Goal: Task Accomplishment & Management: Use online tool/utility

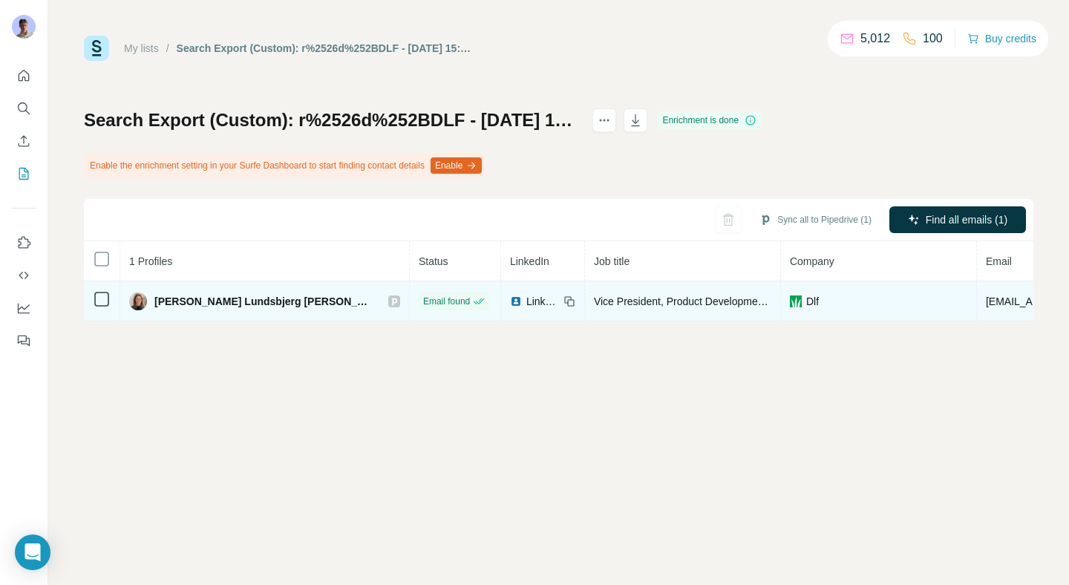
click at [200, 301] on span "[PERSON_NAME] Lundsbjerg [PERSON_NAME]" at bounding box center [263, 301] width 219 height 15
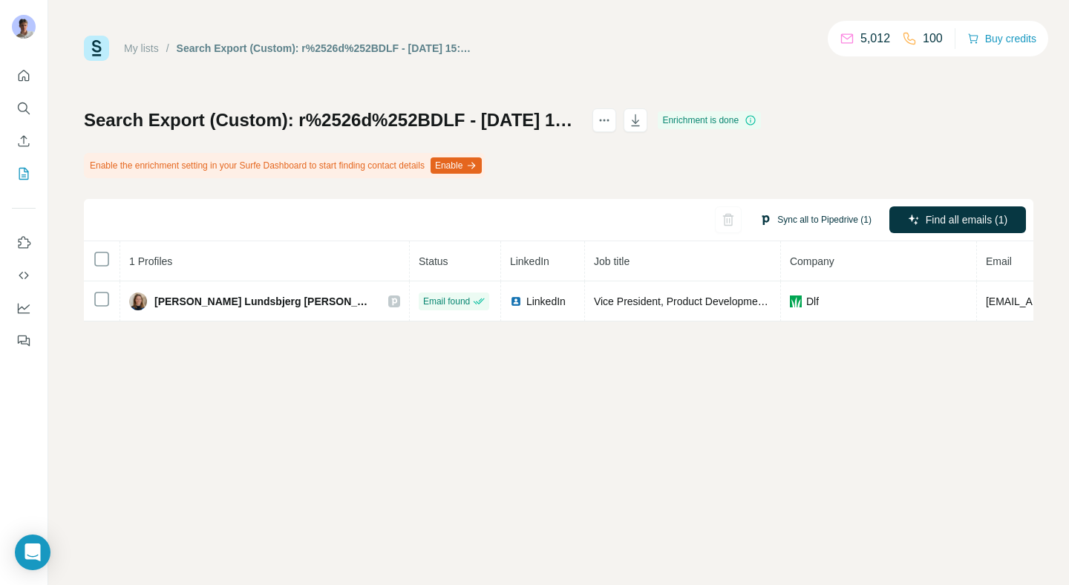
click at [813, 223] on button "Sync all to Pipedrive (1)" at bounding box center [815, 220] width 133 height 22
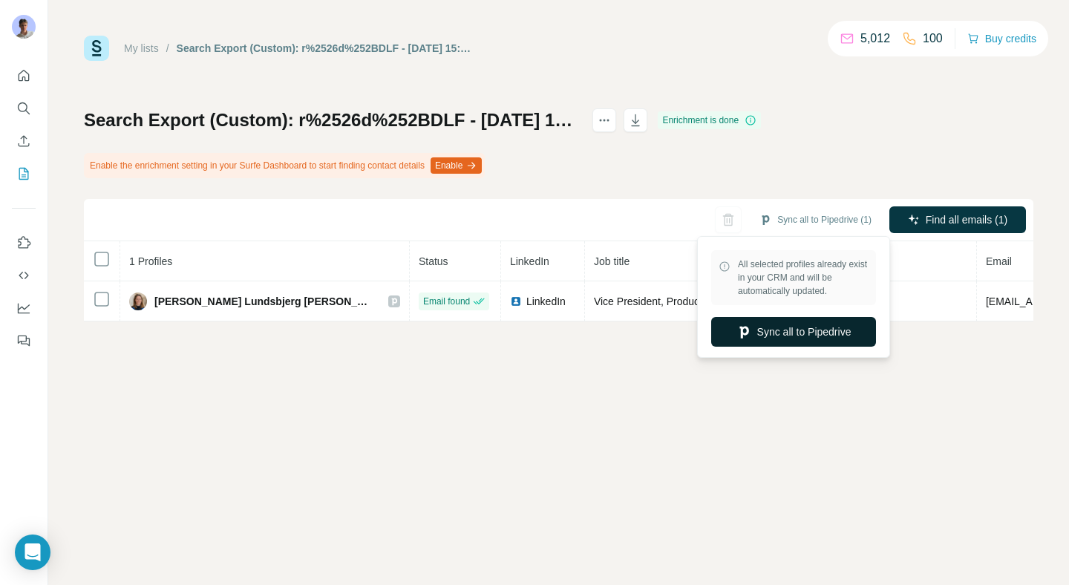
click at [760, 333] on button "Sync all to Pipedrive" at bounding box center [793, 332] width 165 height 30
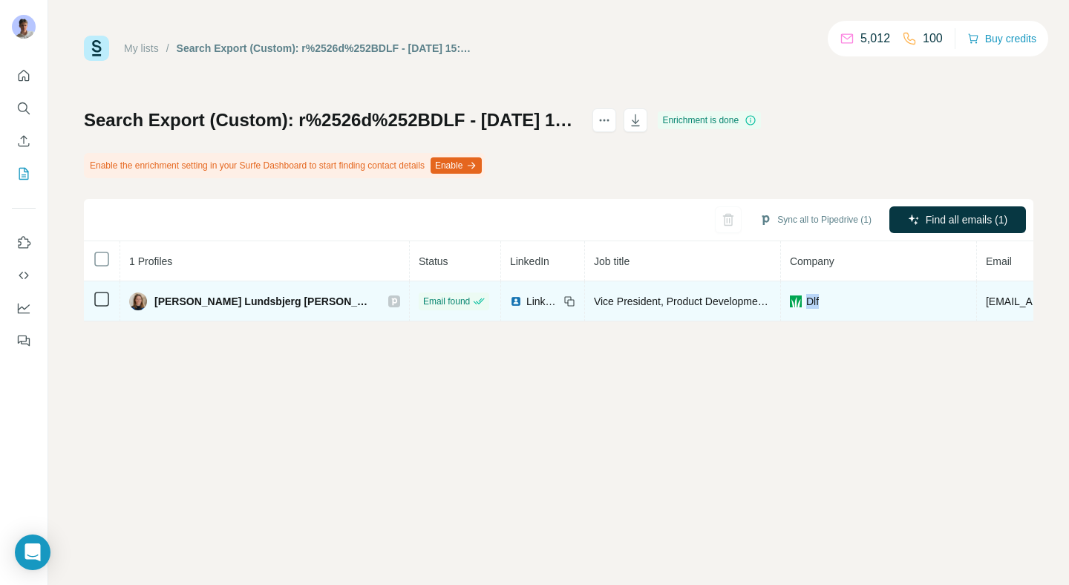
drag, startPoint x: 715, startPoint y: 301, endPoint x: 728, endPoint y: 301, distance: 13.4
click at [790, 301] on div "Dlf" at bounding box center [878, 301] width 177 height 15
drag, startPoint x: 728, startPoint y: 301, endPoint x: 713, endPoint y: 302, distance: 14.9
click at [790, 302] on div "Dlf" at bounding box center [878, 301] width 177 height 15
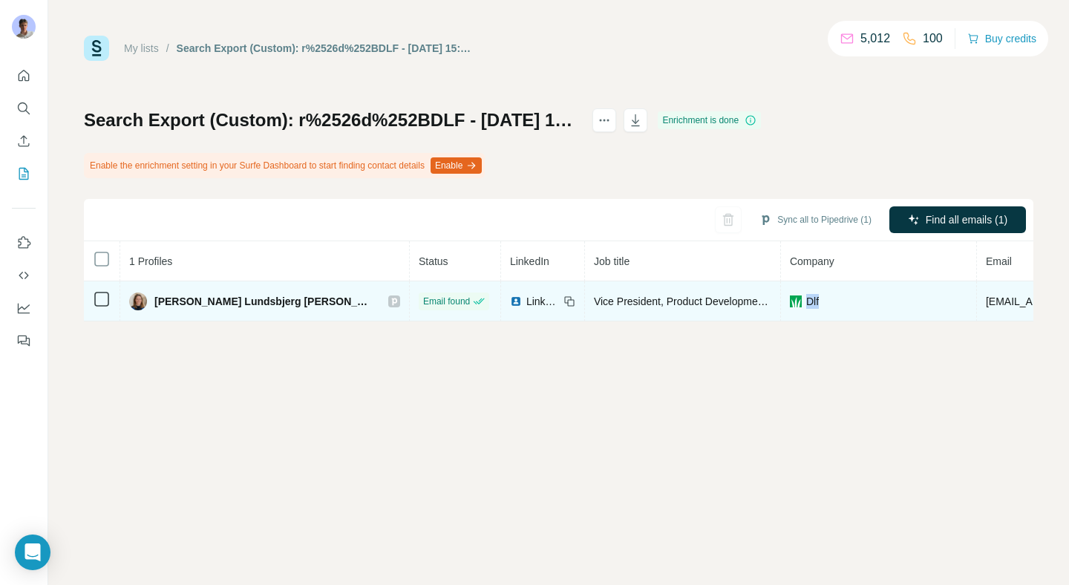
click at [806, 302] on span "Dlf" at bounding box center [812, 301] width 13 height 15
drag, startPoint x: 715, startPoint y: 302, endPoint x: 732, endPoint y: 302, distance: 17.1
click at [790, 302] on div "Dlf" at bounding box center [878, 301] width 177 height 15
drag, startPoint x: 732, startPoint y: 301, endPoint x: 715, endPoint y: 301, distance: 16.3
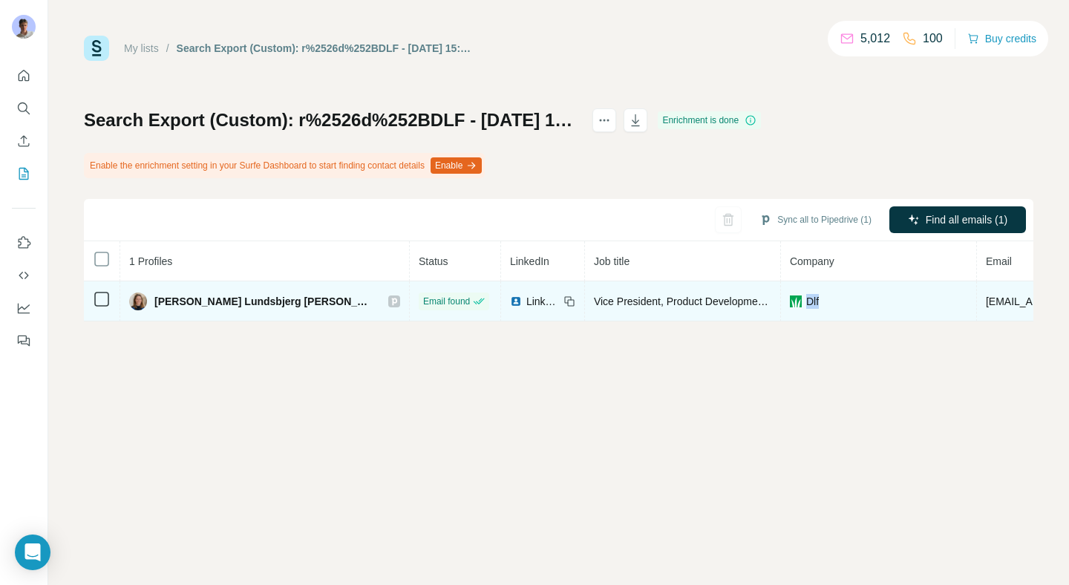
click at [790, 301] on div "Dlf" at bounding box center [878, 301] width 177 height 15
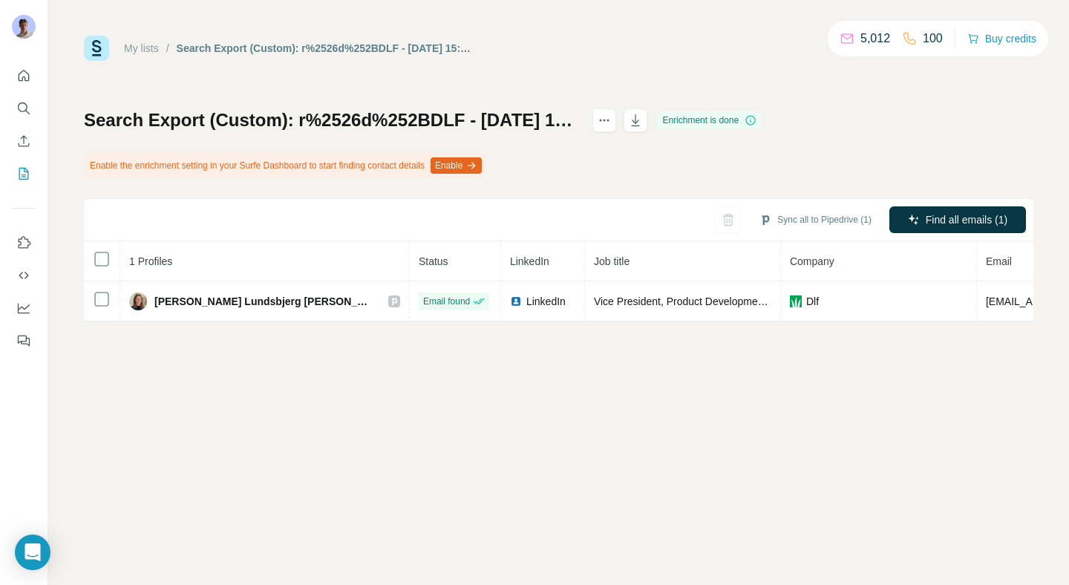
click at [591, 385] on div "My lists / Search Export (Custom): r%2526d%252BDLF - [DATE] 15:27 5,012 100 Buy…" at bounding box center [558, 292] width 1020 height 585
